Goal: Task Accomplishment & Management: Use online tool/utility

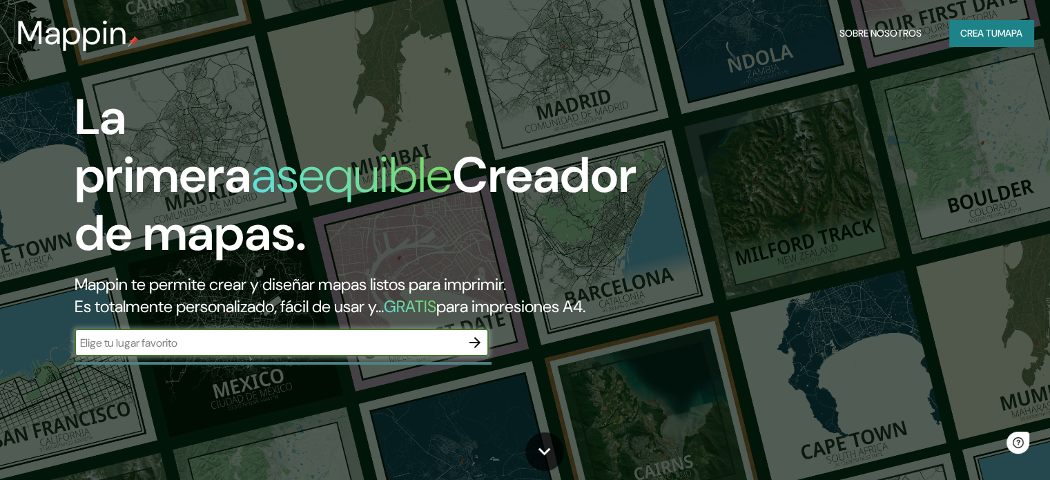
click at [410, 351] on input "text" at bounding box center [268, 343] width 387 height 16
type input "la paz [GEOGRAPHIC_DATA]"
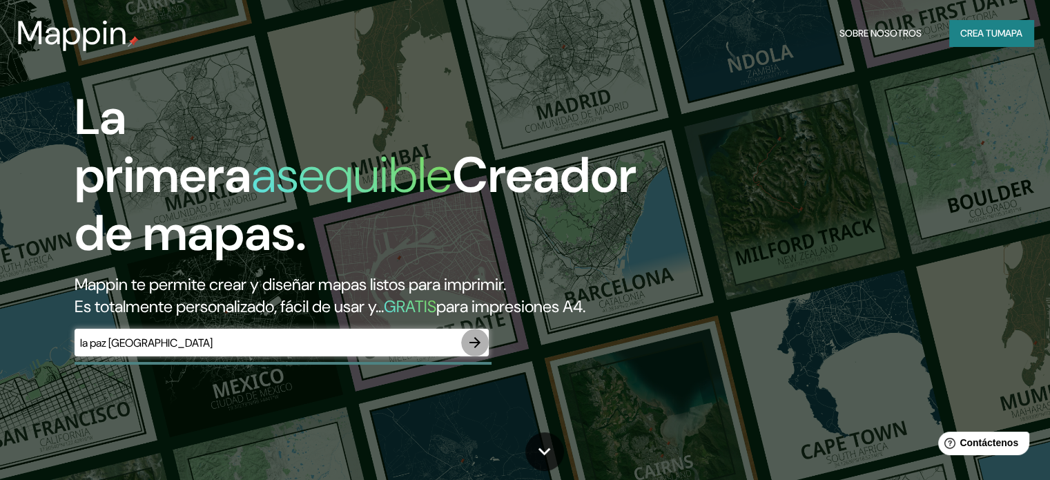
click at [476, 348] on icon "button" at bounding box center [475, 342] width 11 height 11
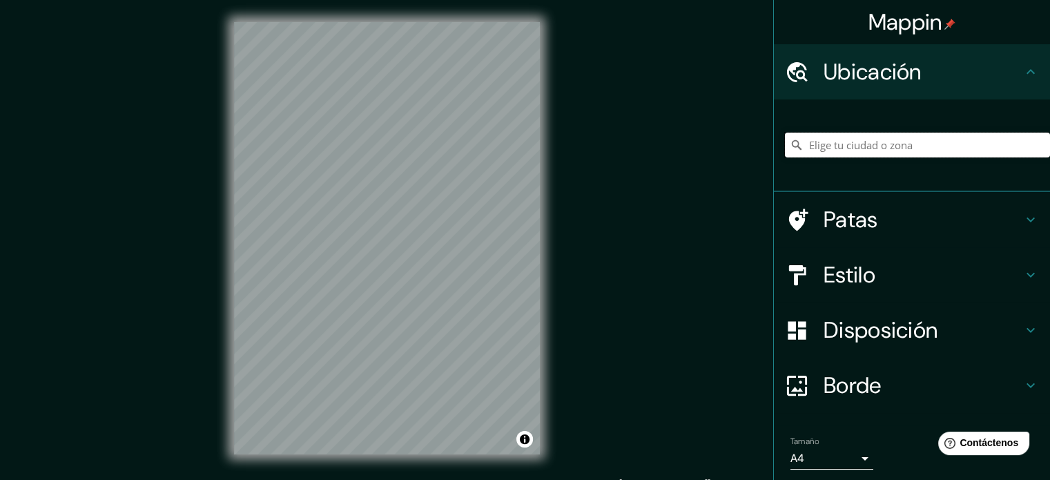
click at [865, 147] on input "Elige tu ciudad o zona" at bounding box center [917, 145] width 265 height 25
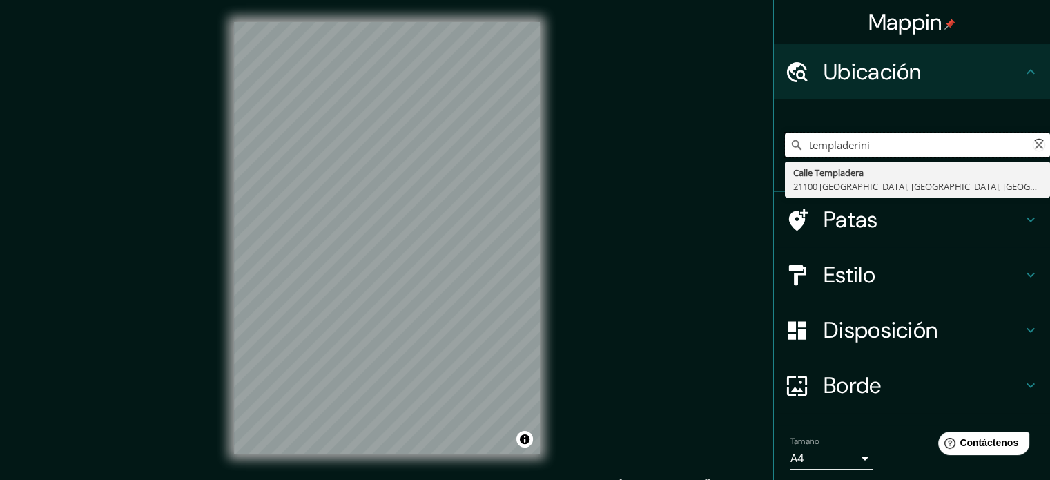
type input "templaderini"
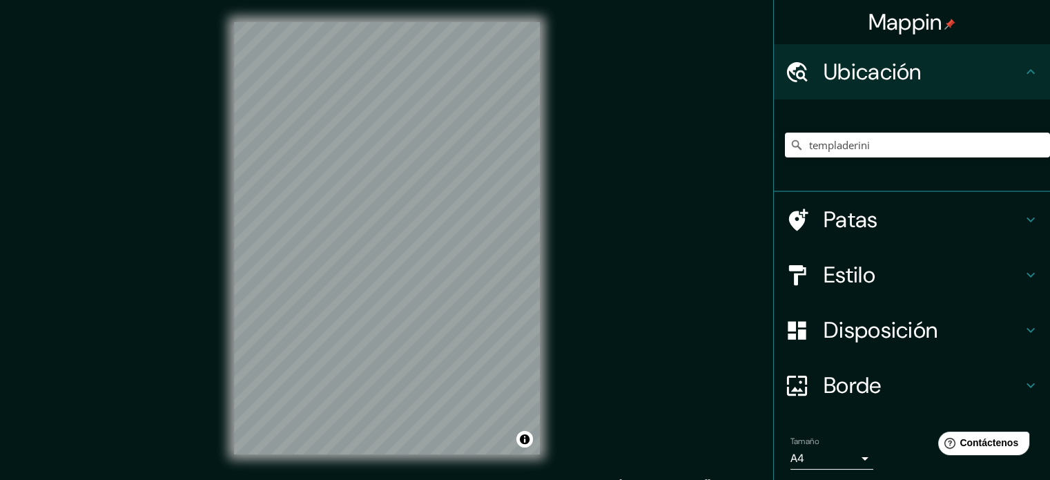
click at [651, 275] on div "Mappin Ubicación templaderini No se encontraron resultados Patas Estilo Disposi…" at bounding box center [525, 249] width 1050 height 499
click at [859, 155] on input "templaderini" at bounding box center [917, 145] width 265 height 25
